Goal: Transaction & Acquisition: Purchase product/service

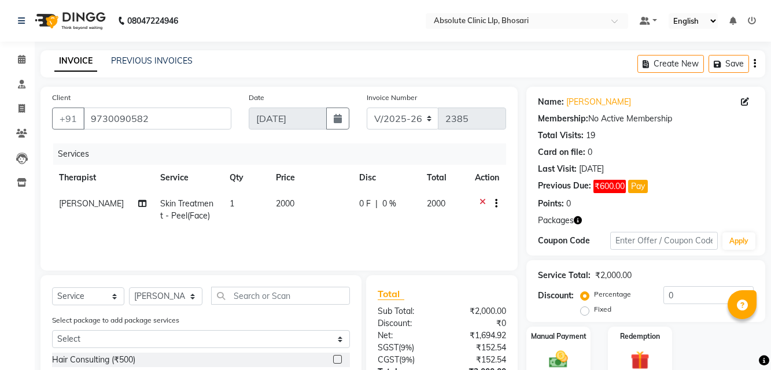
select select "4706"
select select "service"
select select "27987"
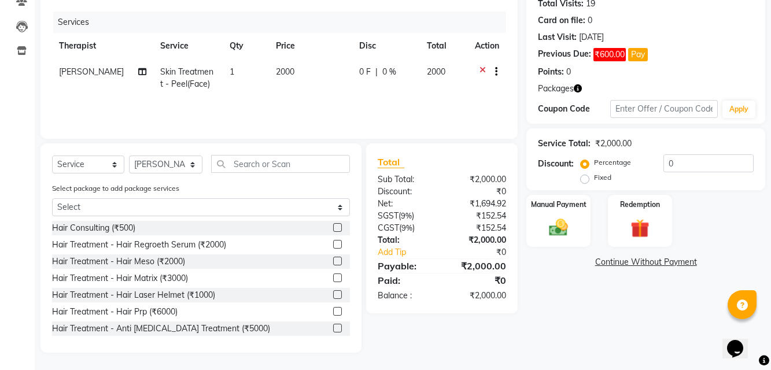
click at [619, 323] on div "Name: [PERSON_NAME] Membership: No Active Membership Total Visits: 19 Card on f…" at bounding box center [649, 154] width 247 height 398
click at [625, 223] on img at bounding box center [640, 228] width 32 height 24
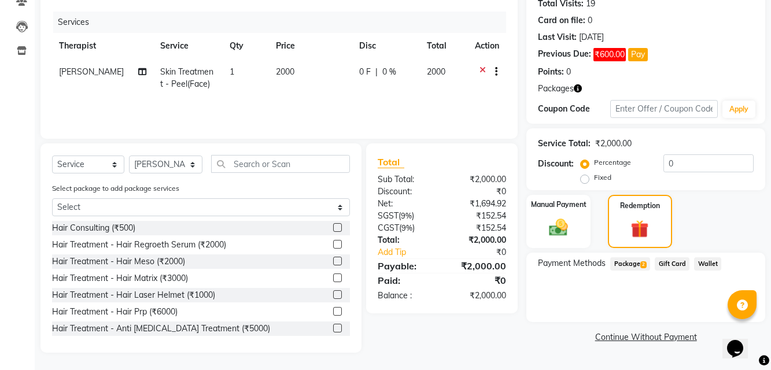
click at [639, 258] on span "Package 2" at bounding box center [630, 263] width 40 height 13
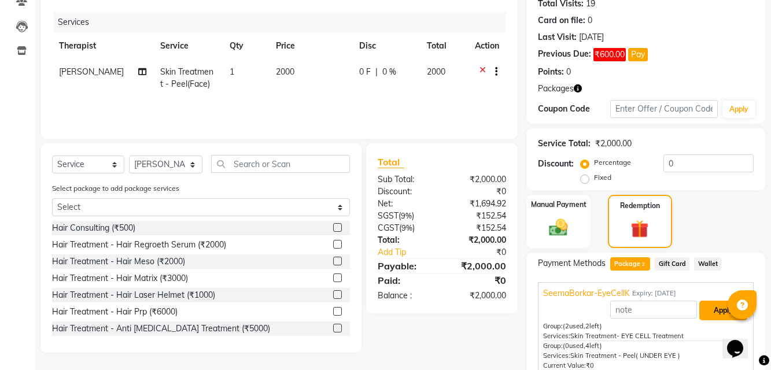
click at [708, 309] on button "Apply" at bounding box center [723, 311] width 48 height 20
type input "SeemaBorkar-EyeCellK"
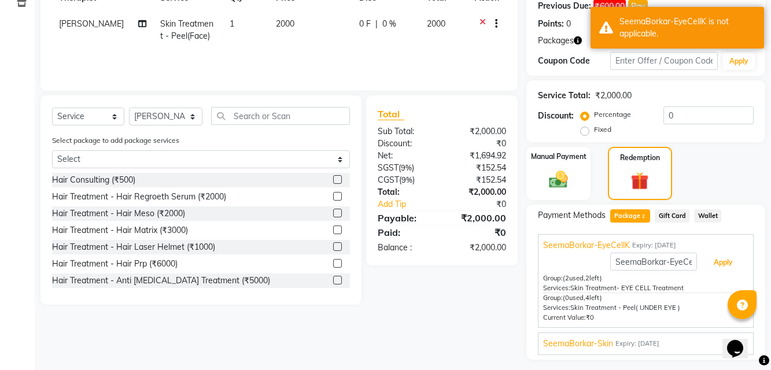
scroll to position [210, 0]
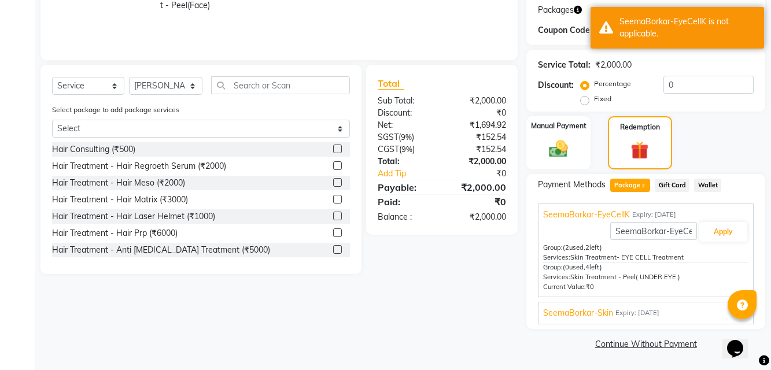
click at [700, 304] on div "SeemaBorkar-Skin Expiry: [DATE] Apply Group: (2 used, 4 left) Services: Skin Tr…" at bounding box center [646, 313] width 216 height 23
click at [700, 311] on div "SeemaBorkar-Skin Expiry: [DATE]" at bounding box center [645, 313] width 205 height 12
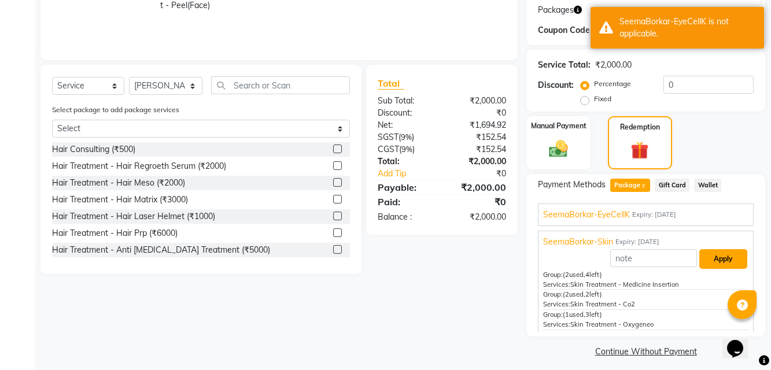
click at [699, 255] on button "Apply" at bounding box center [723, 259] width 48 height 20
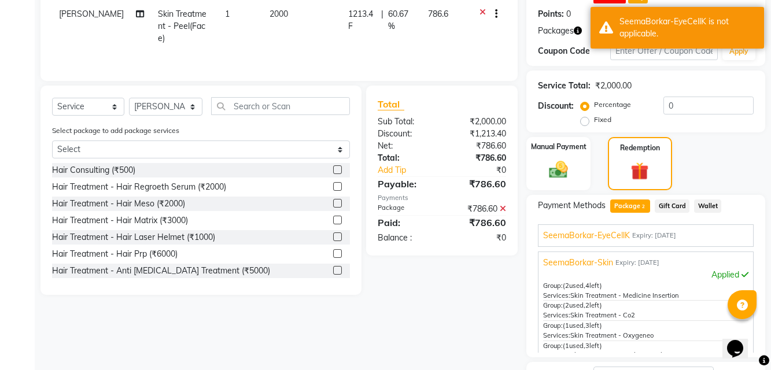
scroll to position [153, 0]
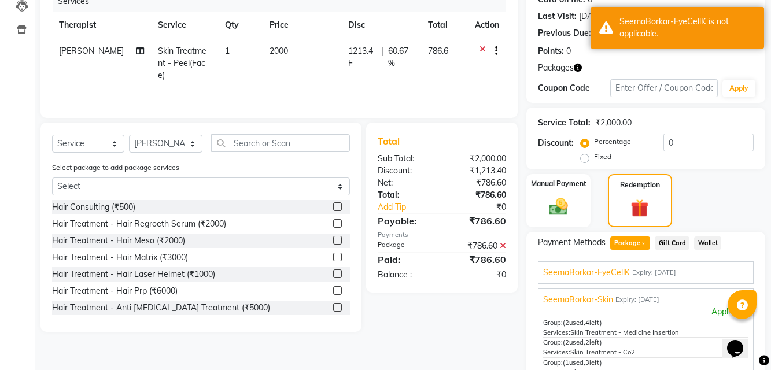
click at [550, 150] on div "Discount: Percentage Fixed 0" at bounding box center [646, 149] width 216 height 31
click at [569, 197] on img at bounding box center [558, 206] width 32 height 23
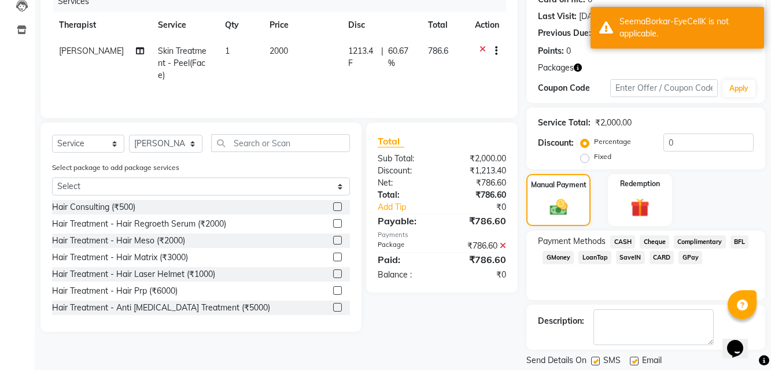
click at [628, 241] on span "CASH" at bounding box center [622, 241] width 25 height 13
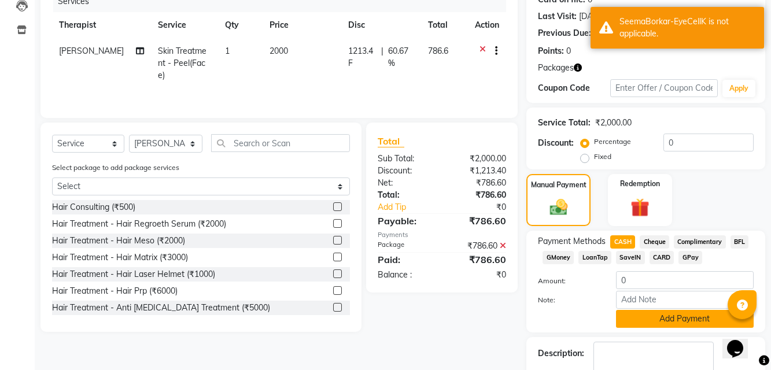
click at [656, 313] on button "Add Payment" at bounding box center [685, 319] width 138 height 18
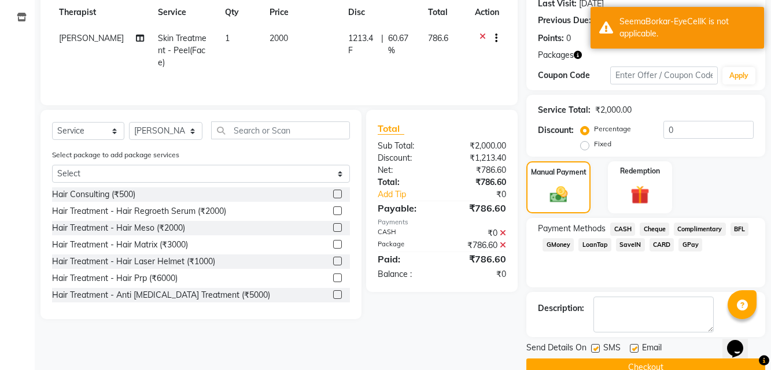
scroll to position [189, 0]
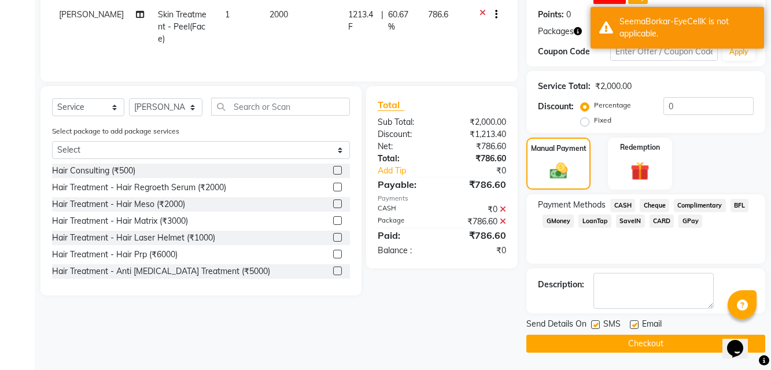
click at [636, 324] on label at bounding box center [633, 324] width 9 height 9
click at [636, 324] on input "checkbox" at bounding box center [633, 325] width 8 height 8
checkbox input "false"
click at [599, 324] on label at bounding box center [595, 324] width 9 height 9
click at [598, 324] on input "checkbox" at bounding box center [595, 325] width 8 height 8
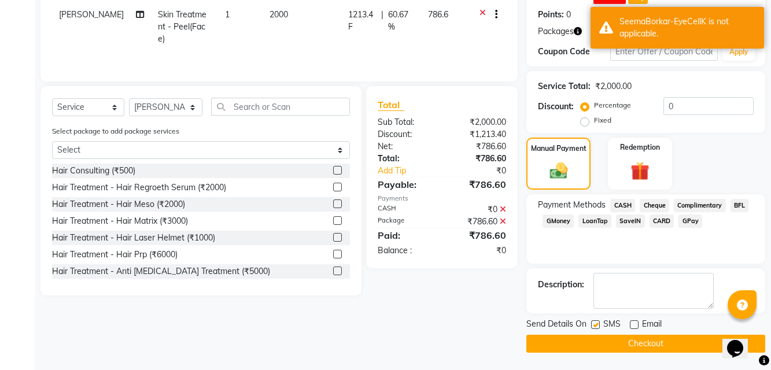
checkbox input "false"
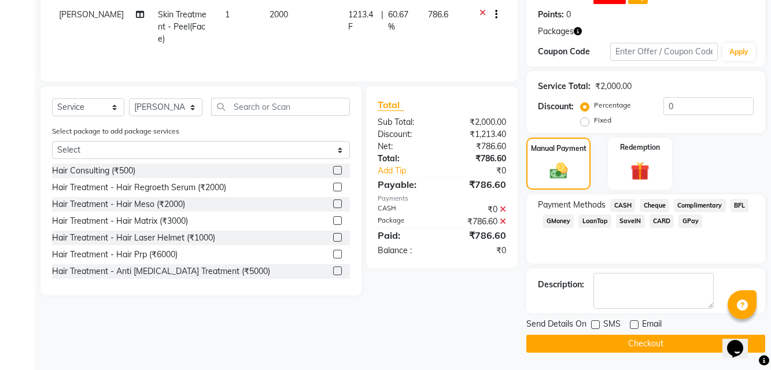
click at [601, 338] on button "Checkout" at bounding box center [645, 344] width 239 height 18
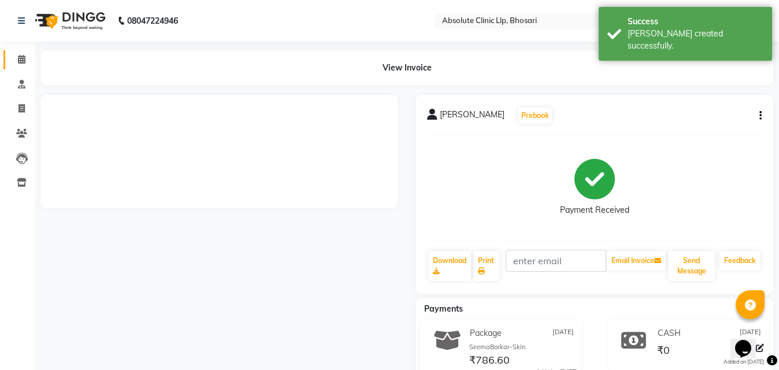
click at [21, 61] on icon at bounding box center [22, 59] width 8 height 9
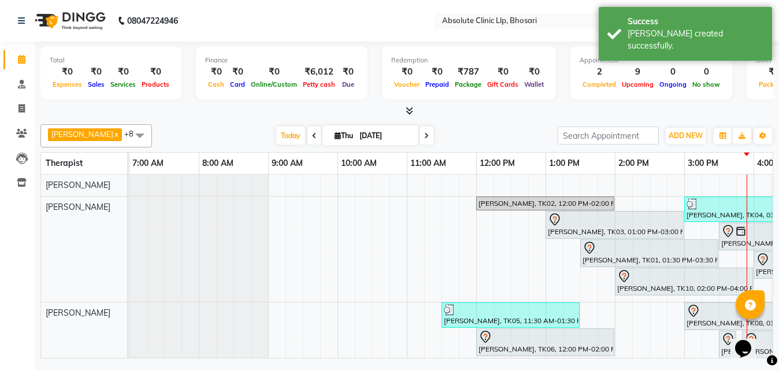
drag, startPoint x: 476, startPoint y: 349, endPoint x: 606, endPoint y: 369, distance: 132.3
click at [606, 369] on div "08047224946 Select Location × Absolute Clinic Llp, Bhosari Default Panel My Pan…" at bounding box center [389, 185] width 779 height 370
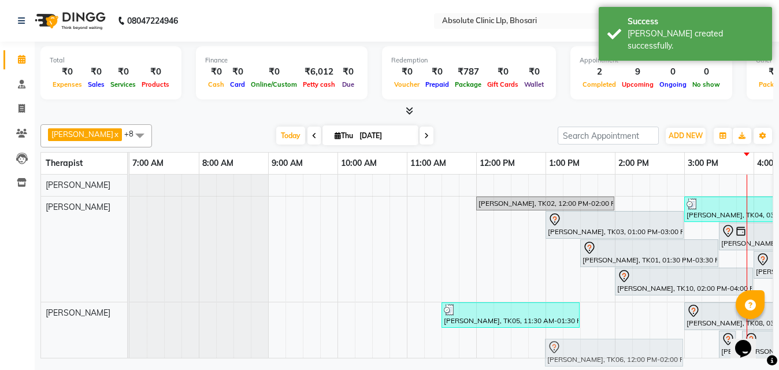
drag, startPoint x: 501, startPoint y: 348, endPoint x: 591, endPoint y: 364, distance: 90.9
click at [591, 358] on full-calendar "Therapist 7:00 AM 8:00 AM 9:00 AM 10:00 AM 11:00 AM 12:00 PM 1:00 PM 2:00 PM 3:…" at bounding box center [406, 255] width 733 height 206
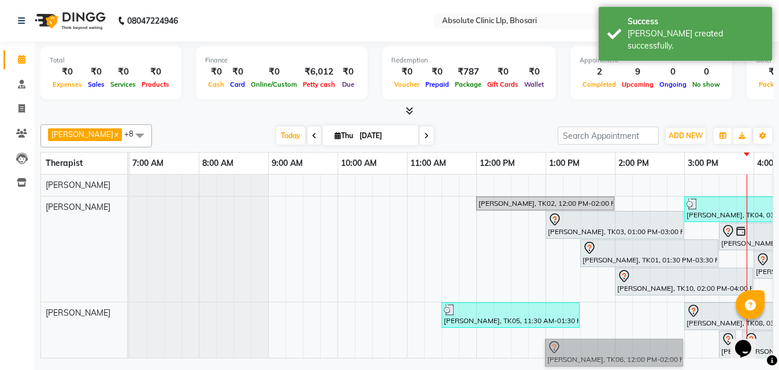
click at [591, 364] on link "[PERSON_NAME], TK06, 12:00 PM-02:00 PM, Skin Treatment - Hydra Facial" at bounding box center [614, 353] width 138 height 28
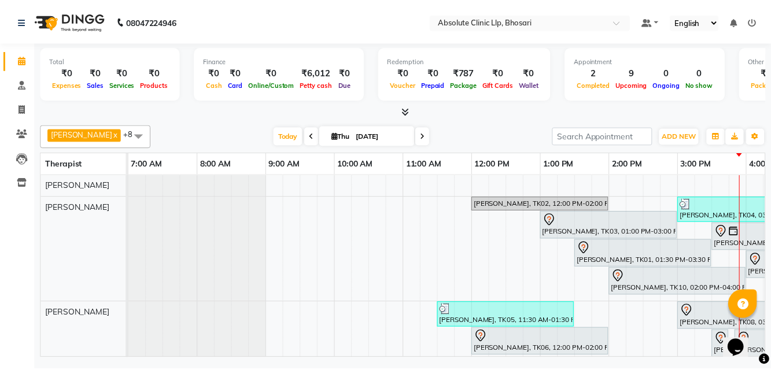
scroll to position [0, 282]
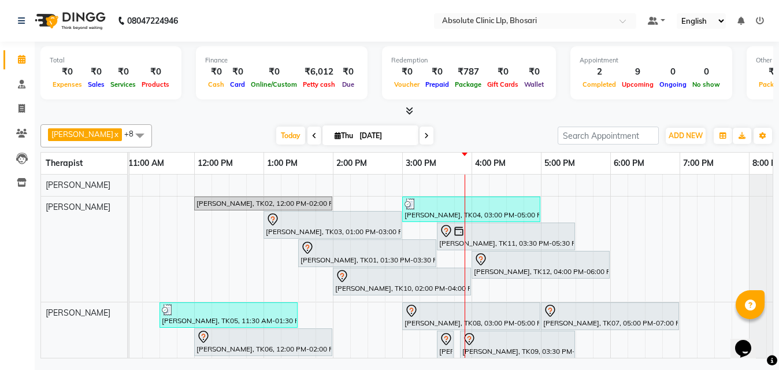
click at [502, 366] on div "08047224946 Select Location × Absolute Clinic Llp, Bhosari Default Panel My Pan…" at bounding box center [389, 185] width 779 height 370
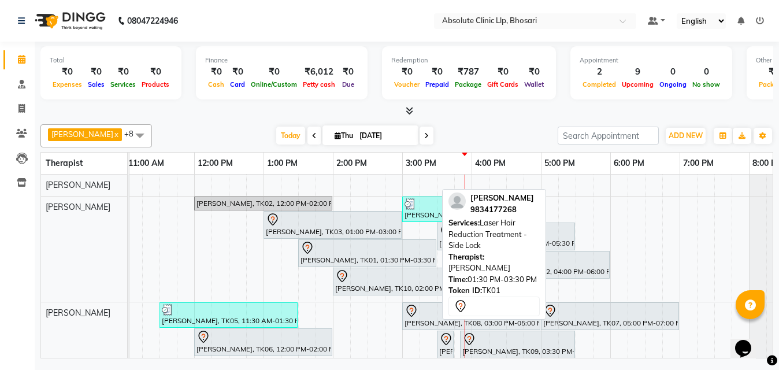
click at [308, 259] on div "[PERSON_NAME], TK01, 01:30 PM-03:30 PM, Laser Hair Reduction Treatment - Side L…" at bounding box center [367, 253] width 136 height 24
select select "7"
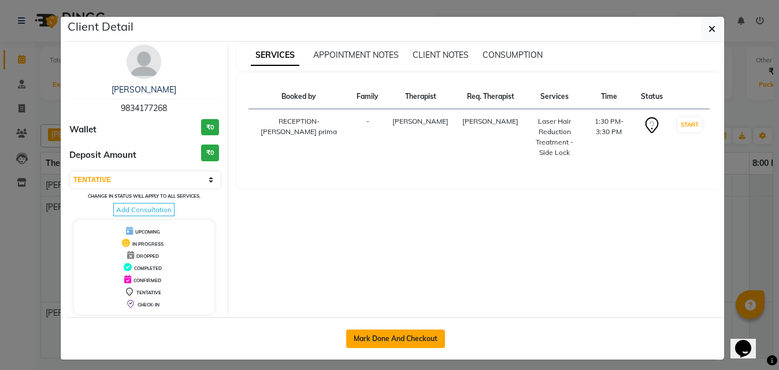
click at [380, 339] on button "Mark Done And Checkout" at bounding box center [395, 338] width 99 height 18
select select "service"
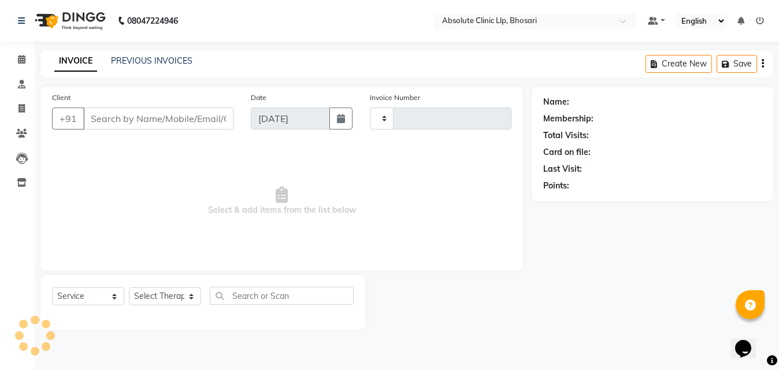
type input "2386"
select select "4706"
type input "9834177268"
select select "27986"
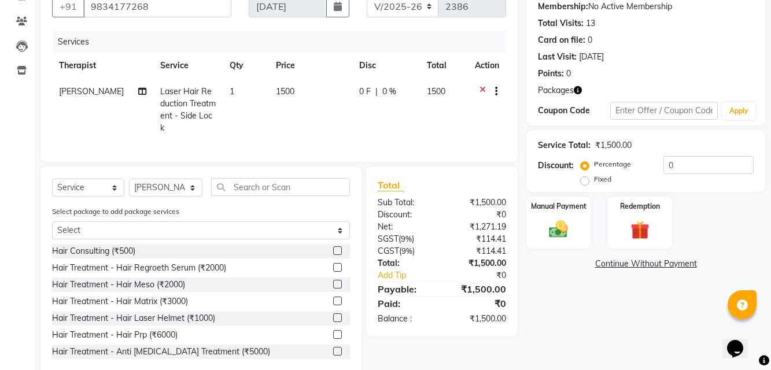
scroll to position [116, 0]
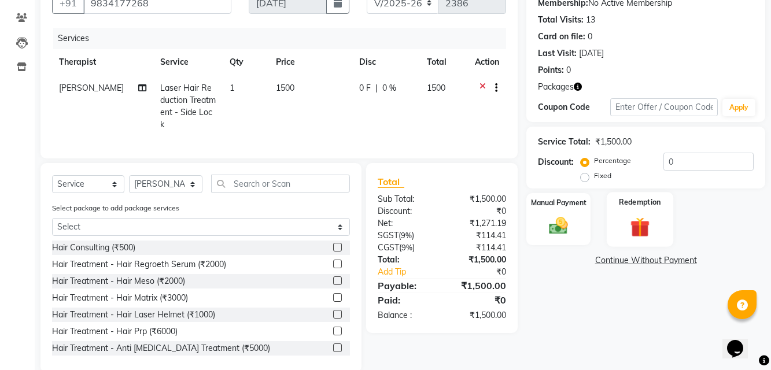
click at [645, 231] on img at bounding box center [640, 226] width 32 height 24
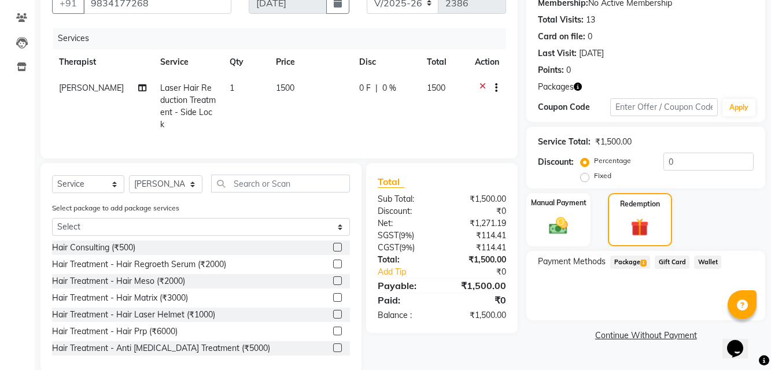
click at [627, 260] on span "Package 1" at bounding box center [630, 261] width 40 height 13
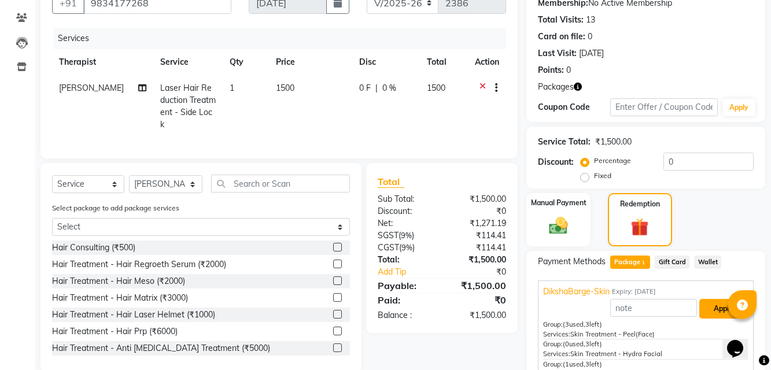
click at [703, 300] on button "Apply" at bounding box center [723, 309] width 48 height 20
type input "DikshaBarge-Skin"
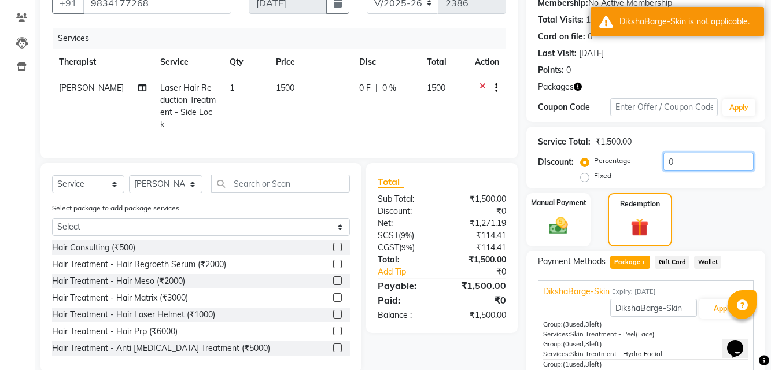
click at [724, 159] on input "0" at bounding box center [708, 162] width 90 height 18
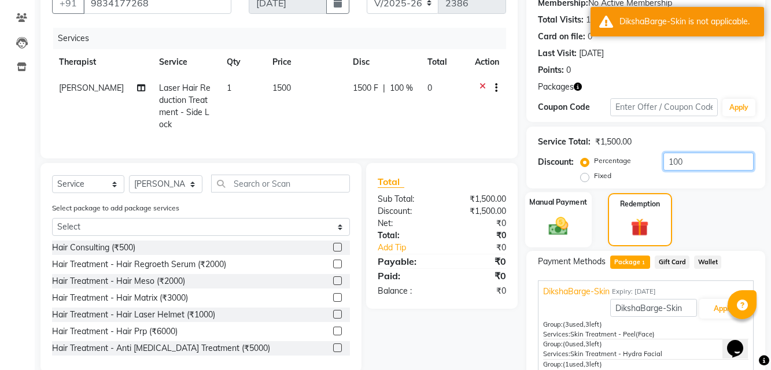
type input "100"
click at [577, 222] on div "Manual Payment" at bounding box center [558, 219] width 66 height 55
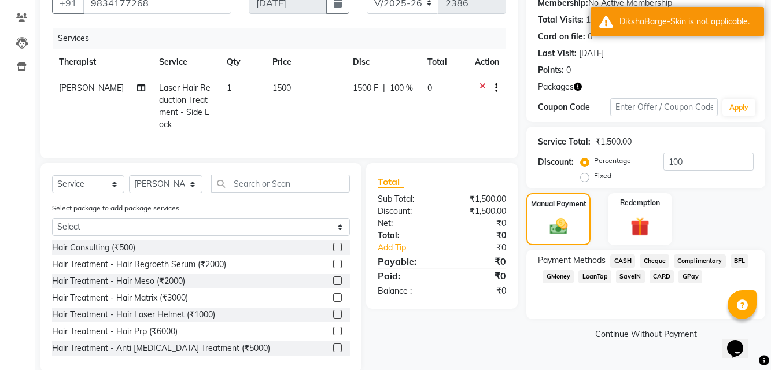
click at [621, 259] on span "CASH" at bounding box center [622, 260] width 25 height 13
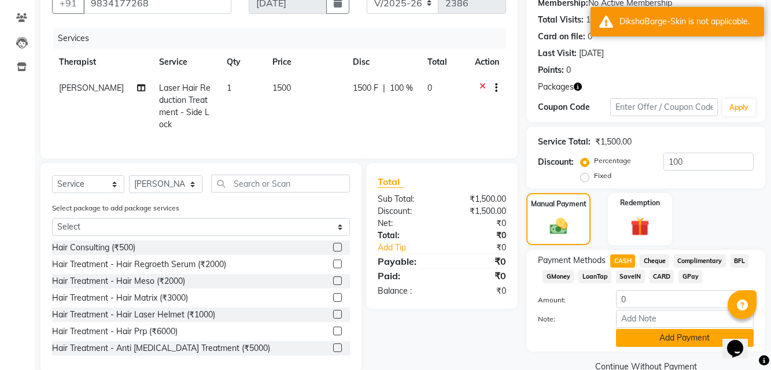
click at [658, 335] on button "Add Payment" at bounding box center [685, 338] width 138 height 18
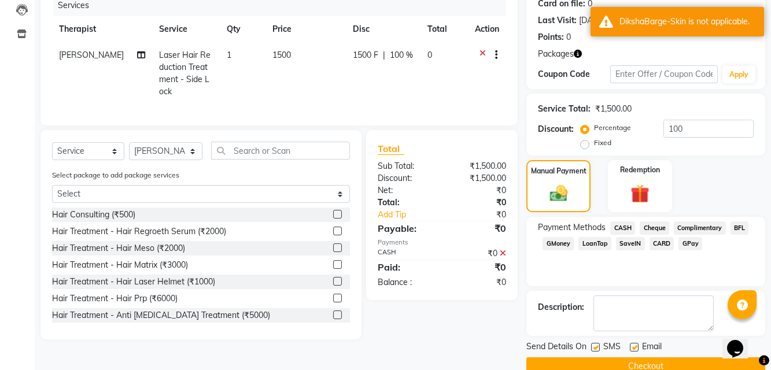
scroll to position [171, 0]
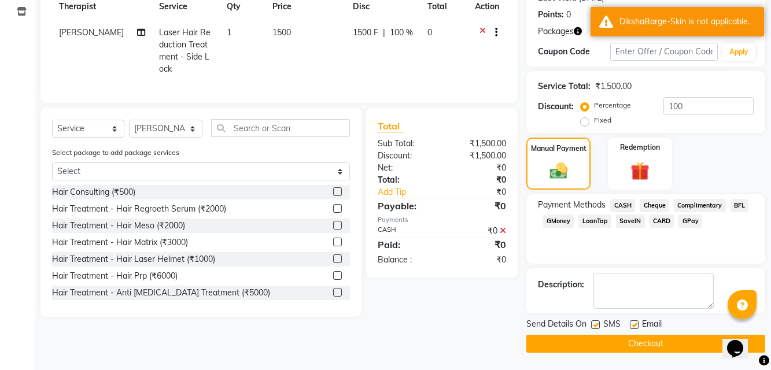
click at [650, 332] on span "Email" at bounding box center [652, 325] width 20 height 14
click at [650, 342] on button "Checkout" at bounding box center [645, 344] width 239 height 18
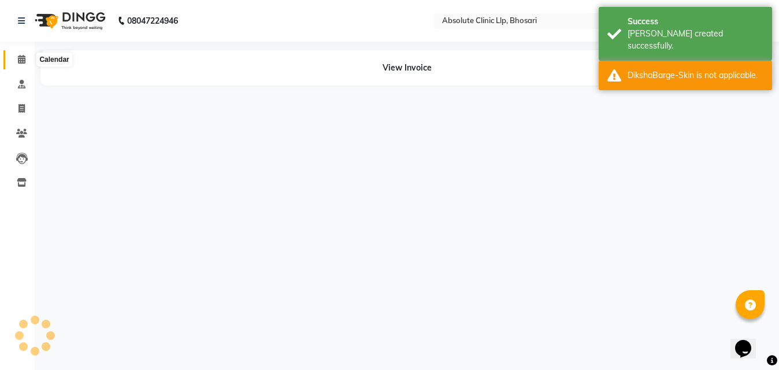
click at [26, 59] on span at bounding box center [22, 59] width 20 height 13
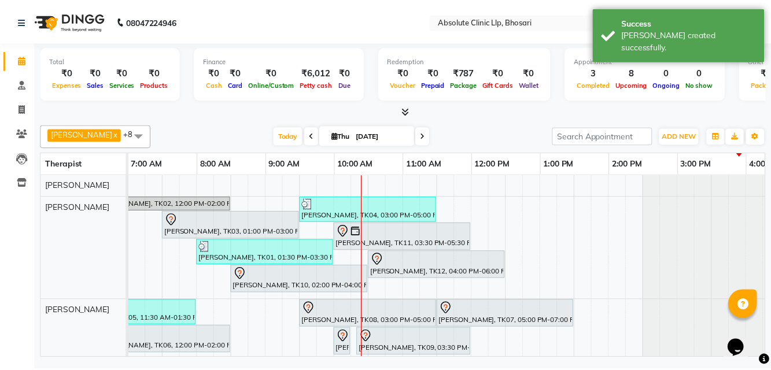
scroll to position [0, 382]
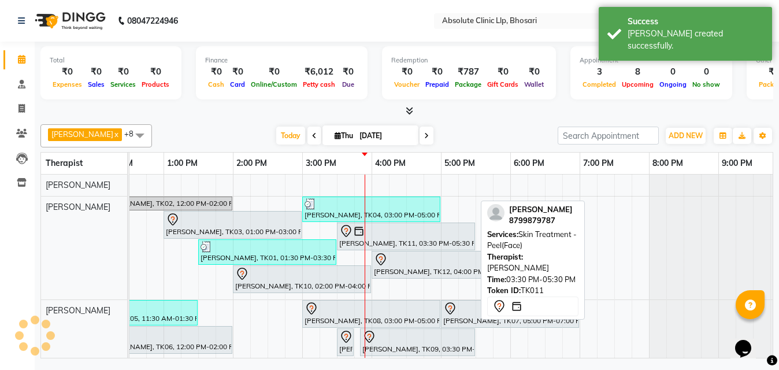
click at [390, 238] on div "[PERSON_NAME], TK11, 03:30 PM-05:30 PM, Skin Treatment - Peel(Face)" at bounding box center [406, 236] width 136 height 24
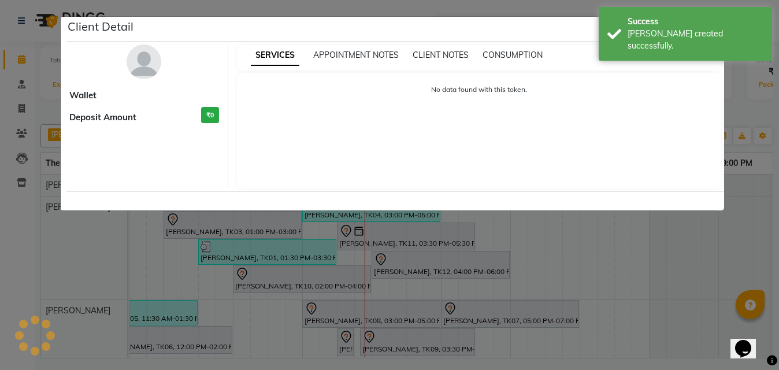
select select "7"
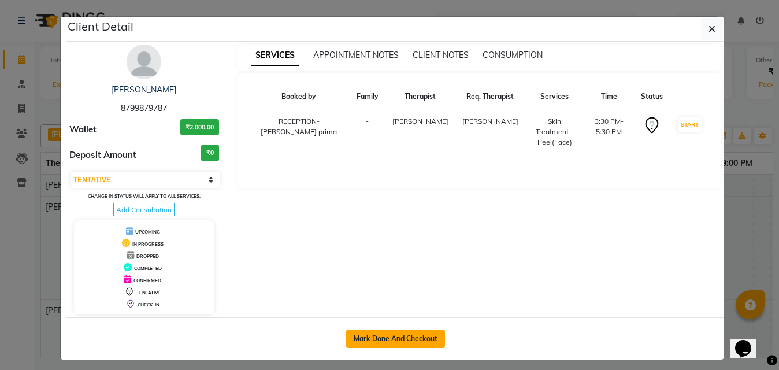
click at [412, 347] on button "Mark Done And Checkout" at bounding box center [395, 338] width 99 height 18
select select "service"
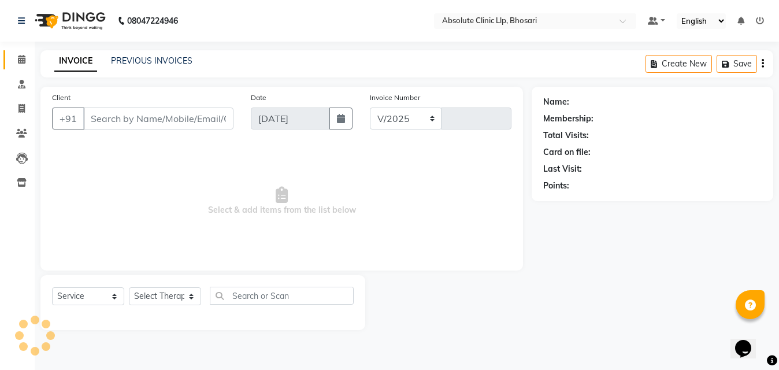
select select "4706"
type input "2387"
type input "8799879787"
select select "27986"
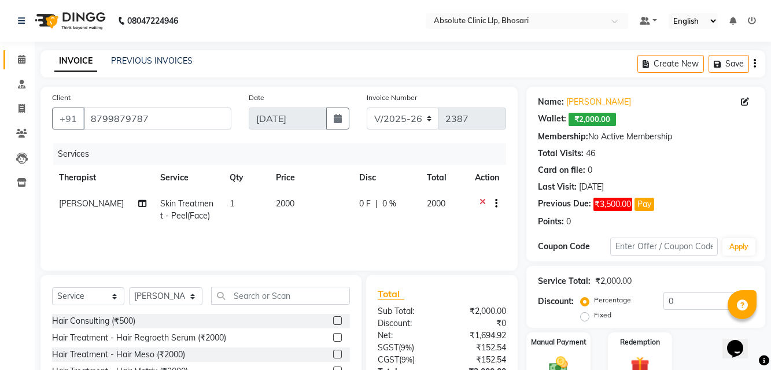
scroll to position [93, 0]
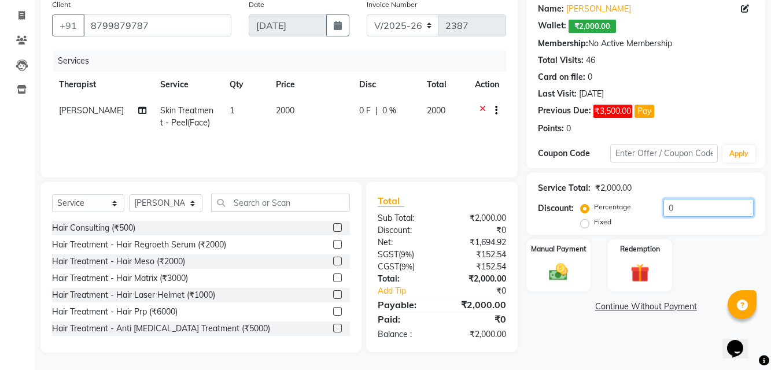
click at [728, 201] on input "0" at bounding box center [708, 208] width 90 height 18
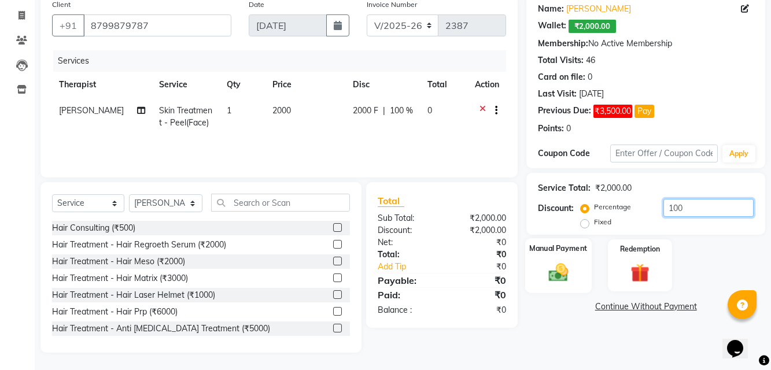
type input "100"
click at [549, 285] on div "Manual Payment" at bounding box center [558, 265] width 66 height 54
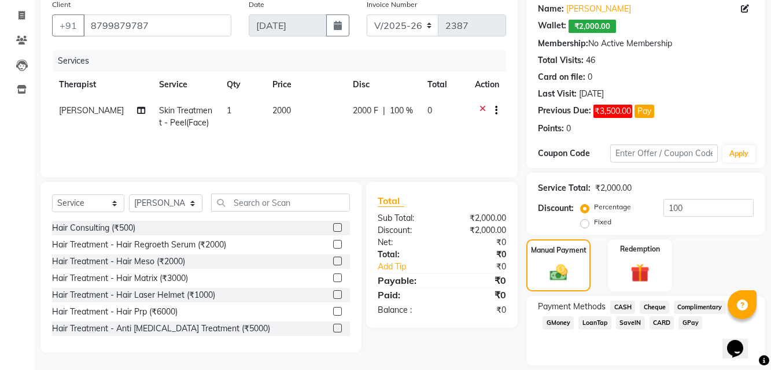
click at [624, 306] on span "CASH" at bounding box center [622, 307] width 25 height 13
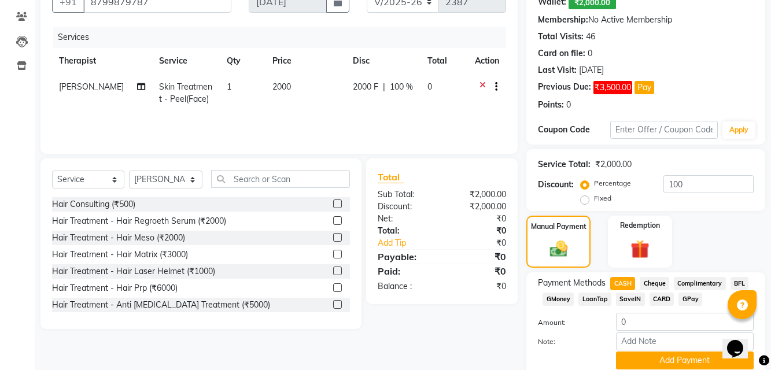
scroll to position [162, 0]
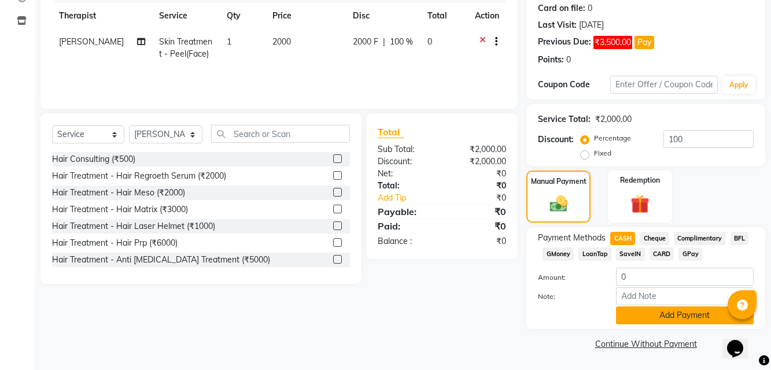
click at [677, 309] on button "Add Payment" at bounding box center [685, 315] width 138 height 18
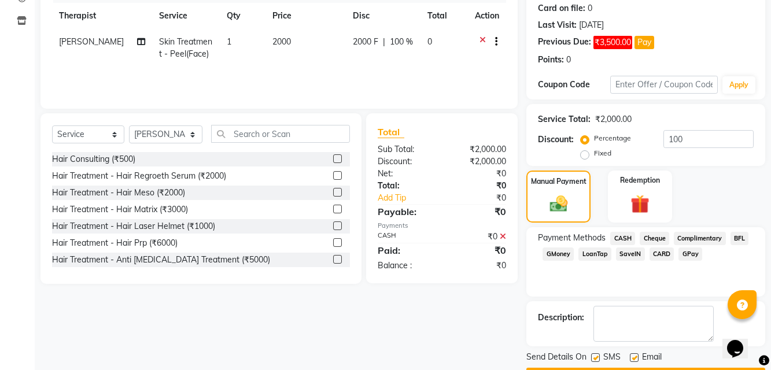
scroll to position [195, 0]
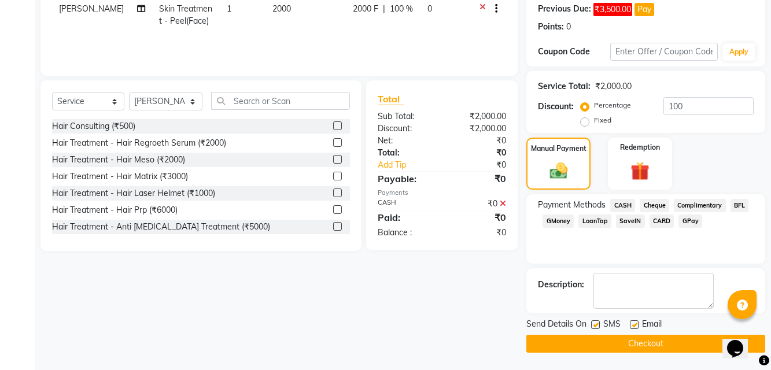
click at [624, 340] on button "Checkout" at bounding box center [645, 344] width 239 height 18
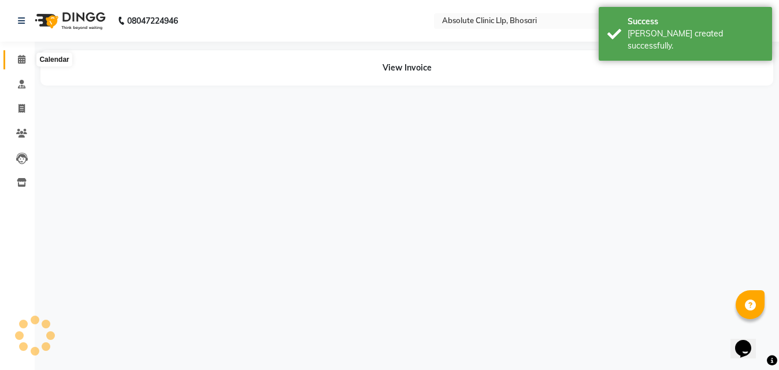
click at [27, 53] on span at bounding box center [22, 59] width 20 height 13
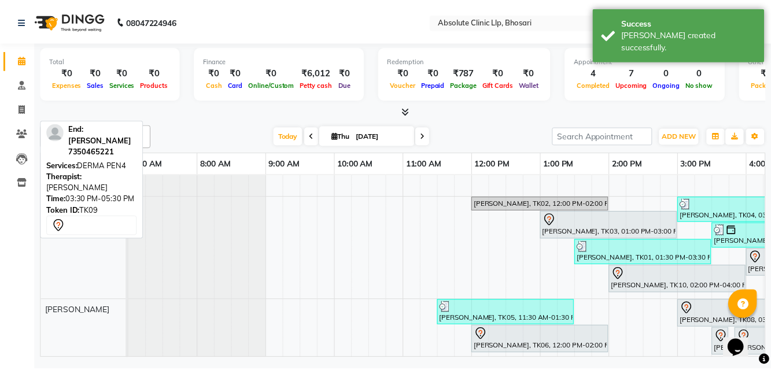
scroll to position [0, 279]
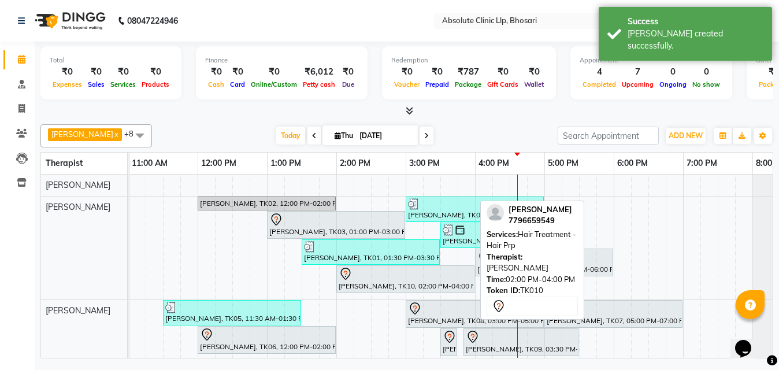
click at [440, 281] on div "[PERSON_NAME], TK10, 02:00 PM-04:00 PM, Hair Treatment - Hair Prp" at bounding box center [406, 279] width 136 height 24
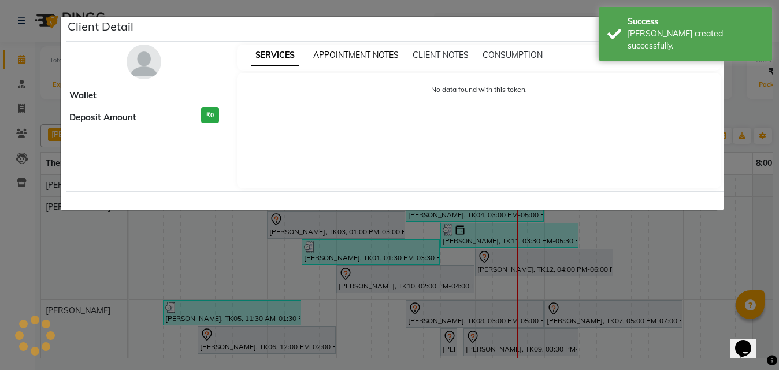
select select "7"
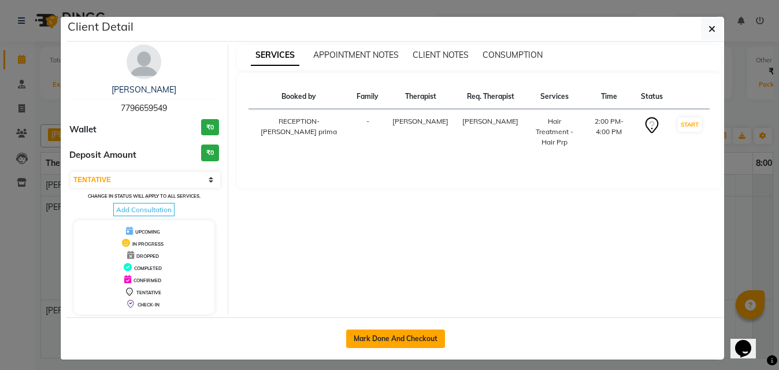
click at [402, 343] on button "Mark Done And Checkout" at bounding box center [395, 338] width 99 height 18
select select "service"
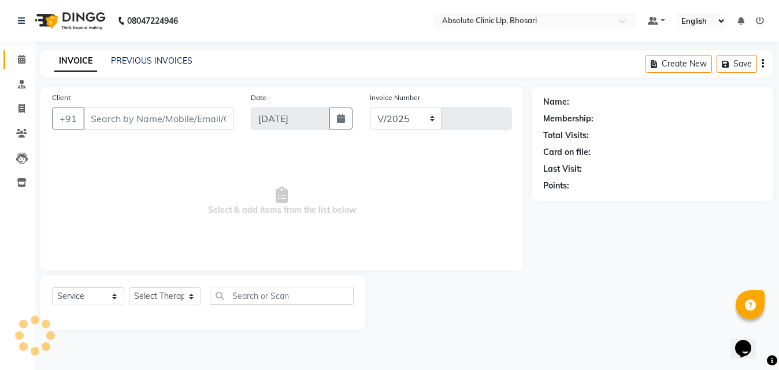
select select "4706"
type input "2388"
type input "7796659549"
select select "27986"
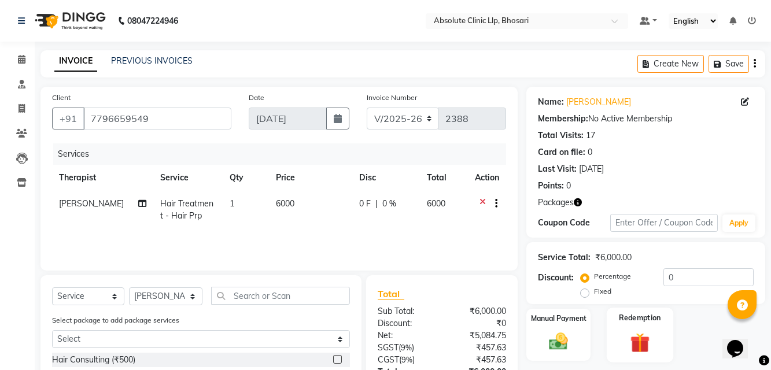
click at [639, 335] on img at bounding box center [640, 342] width 32 height 24
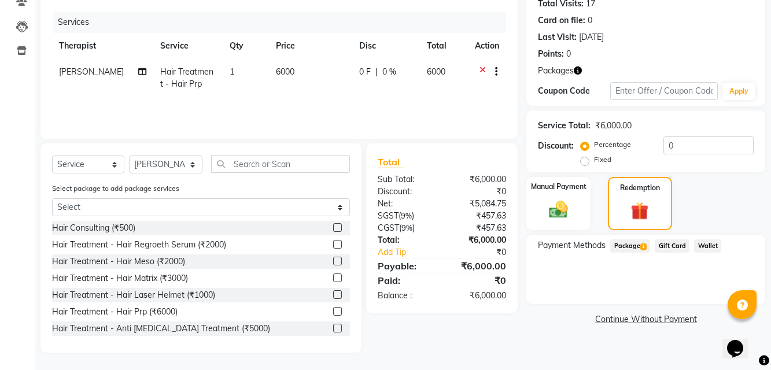
click at [617, 246] on span "Package 1" at bounding box center [630, 245] width 40 height 13
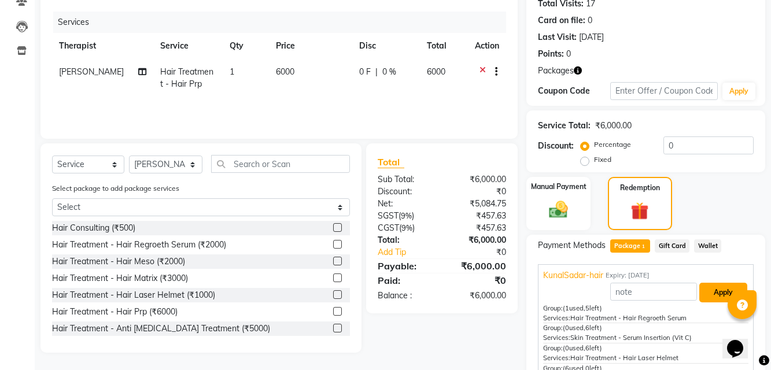
click at [717, 292] on button "Apply" at bounding box center [723, 293] width 48 height 20
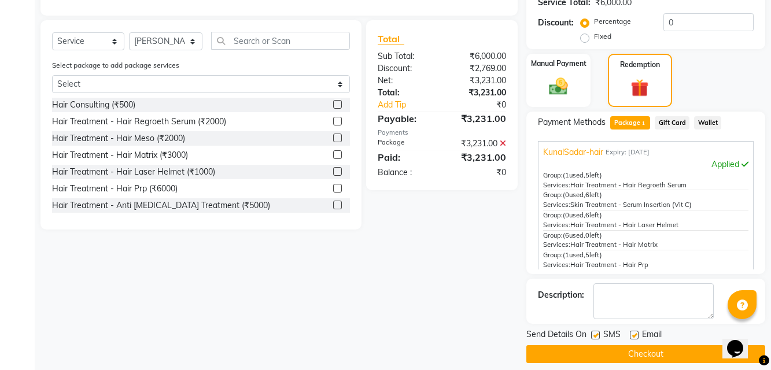
scroll to position [265, 0]
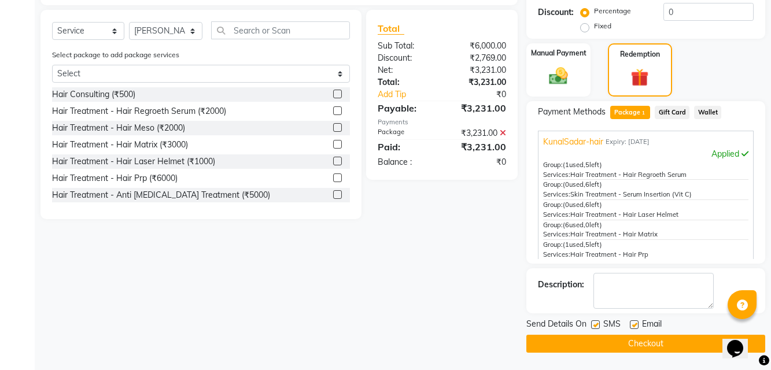
click at [590, 350] on button "Checkout" at bounding box center [645, 344] width 239 height 18
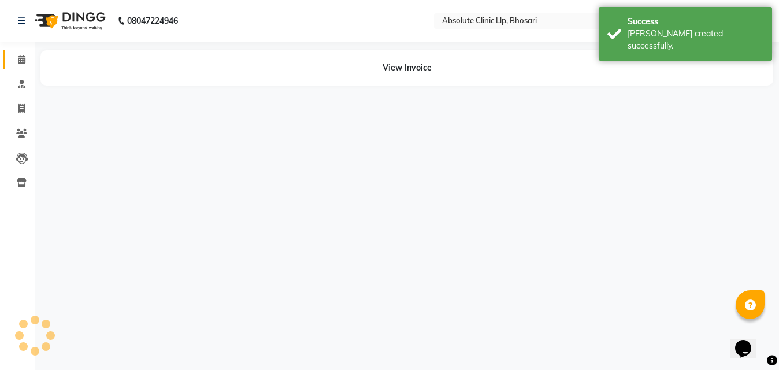
click at [20, 57] on icon at bounding box center [22, 59] width 8 height 9
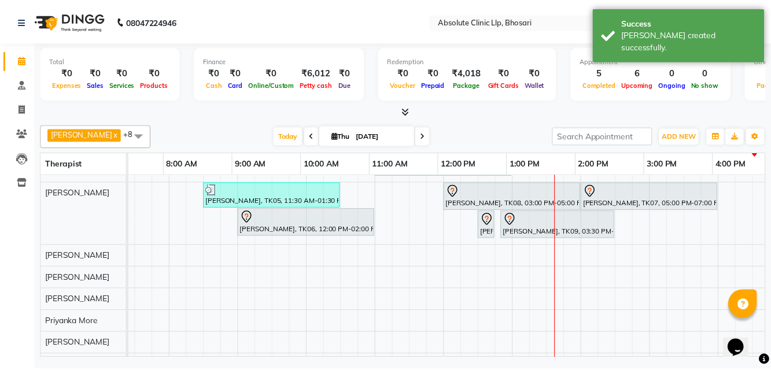
scroll to position [0, 236]
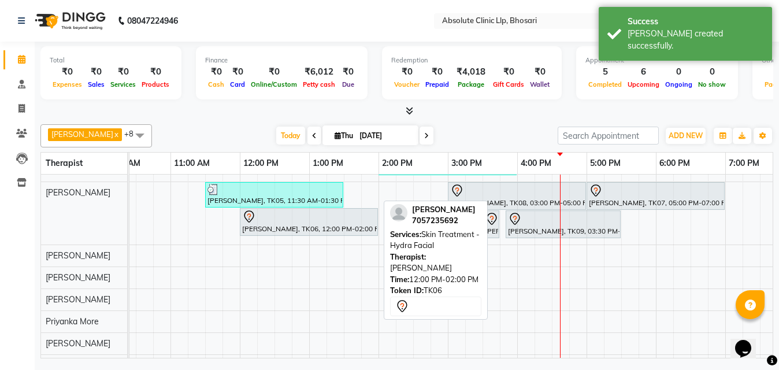
click at [362, 229] on div "[PERSON_NAME], TK06, 12:00 PM-02:00 PM, Skin Treatment - Hydra Facial" at bounding box center [309, 222] width 136 height 24
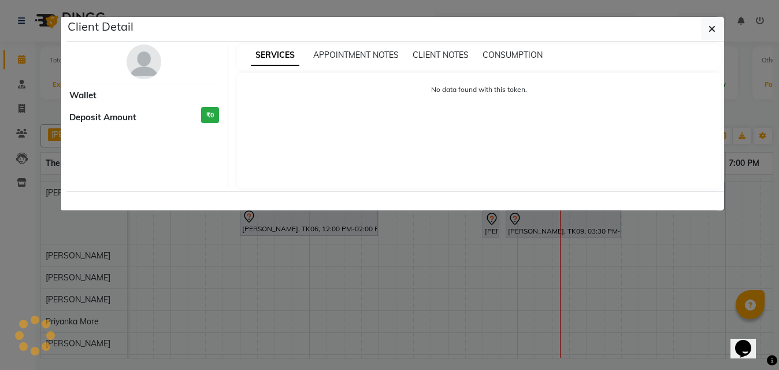
select select "7"
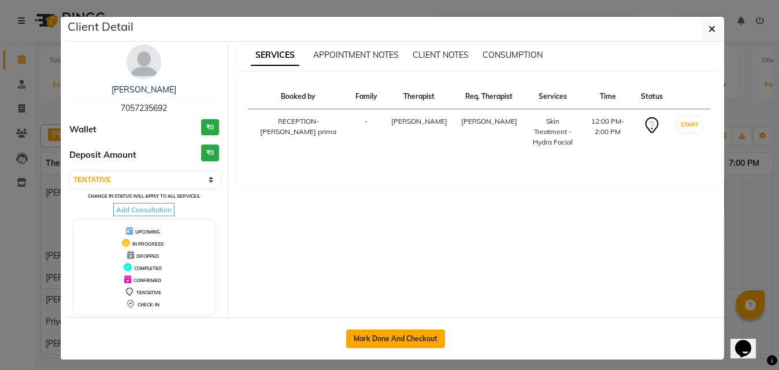
click at [425, 336] on button "Mark Done And Checkout" at bounding box center [395, 338] width 99 height 18
select select "service"
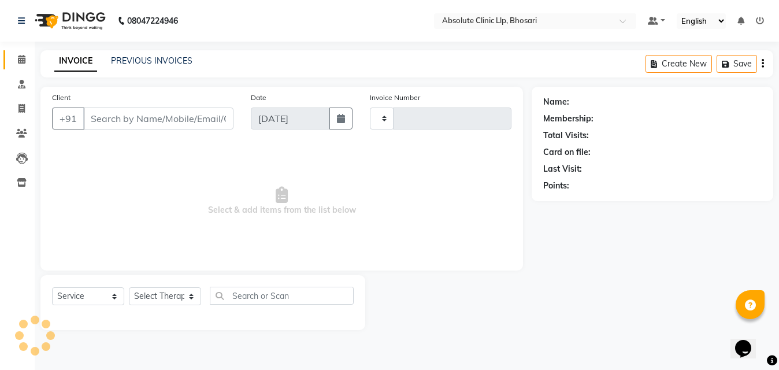
type input "2389"
select select "4706"
type input "7057235692"
select select "27987"
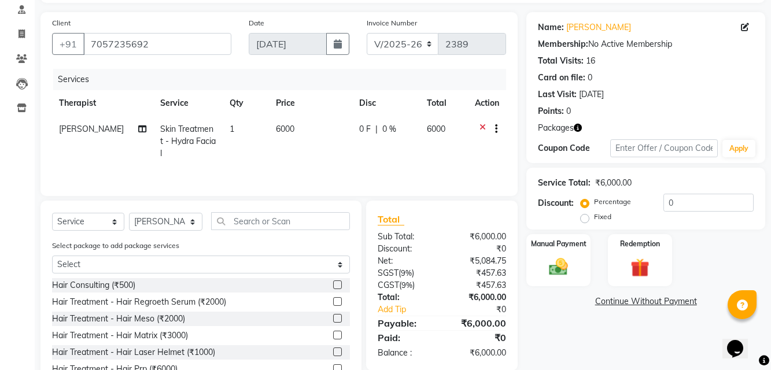
scroll to position [116, 0]
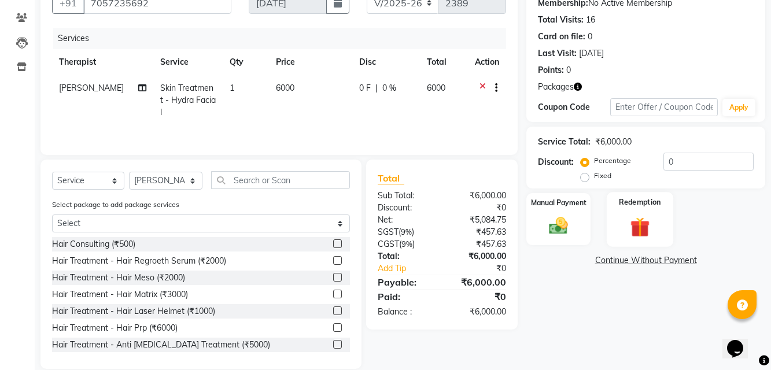
click at [635, 228] on img at bounding box center [640, 226] width 32 height 24
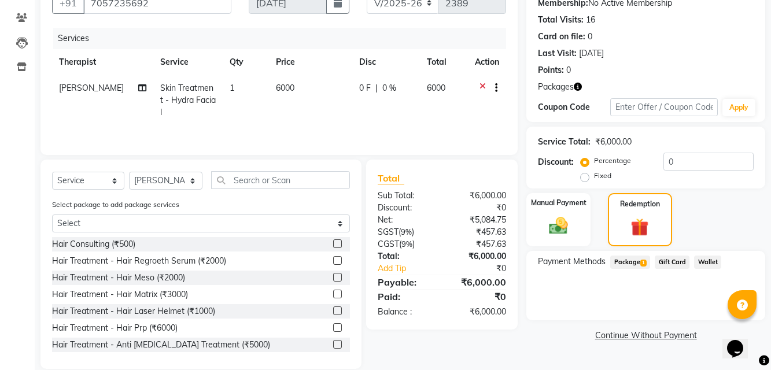
click at [625, 261] on span "Package 1" at bounding box center [630, 261] width 40 height 13
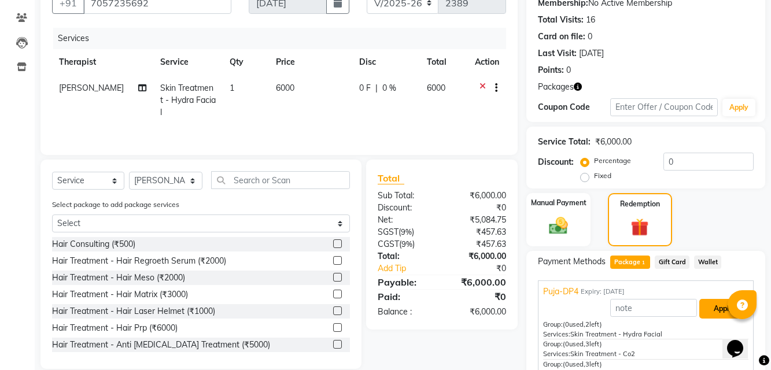
click at [717, 305] on button "Apply" at bounding box center [723, 309] width 48 height 20
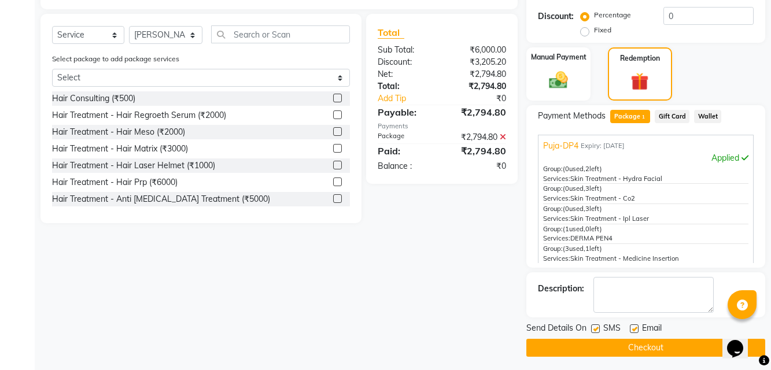
scroll to position [265, 0]
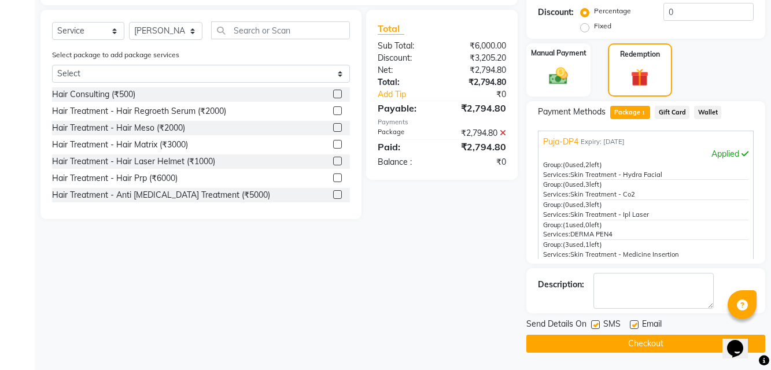
click at [660, 355] on main "INVOICE PREVIOUS INVOICES Create New Save Client [PHONE_NUMBER] Date [DATE] Inv…" at bounding box center [403, 77] width 736 height 585
click at [651, 342] on button "Checkout" at bounding box center [645, 344] width 239 height 18
